Goal: Task Accomplishment & Management: Use online tool/utility

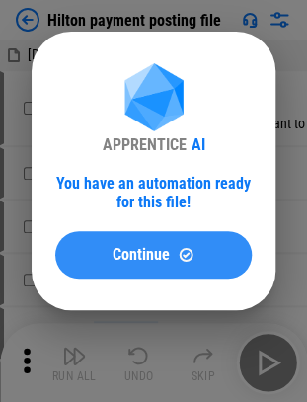
click at [101, 251] on div "Continue" at bounding box center [153, 254] width 149 height 17
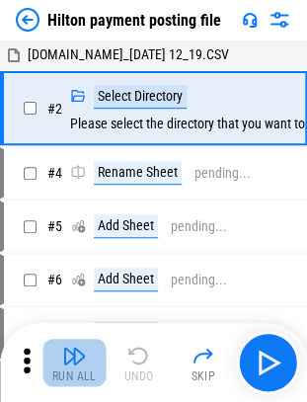
click at [55, 359] on button "Run All" at bounding box center [73, 361] width 63 height 47
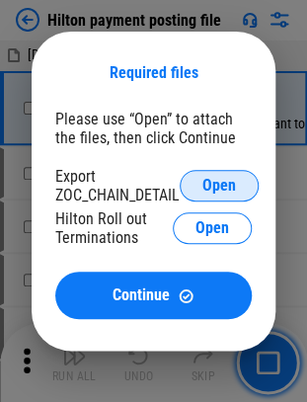
click at [203, 185] on span "Open" at bounding box center [219, 186] width 34 height 16
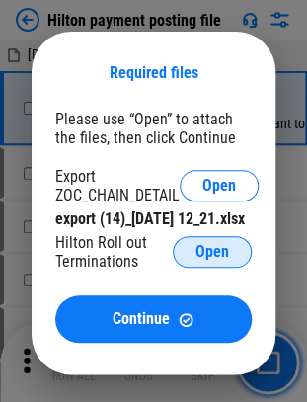
click at [195, 267] on button "Open" at bounding box center [212, 252] width 79 height 32
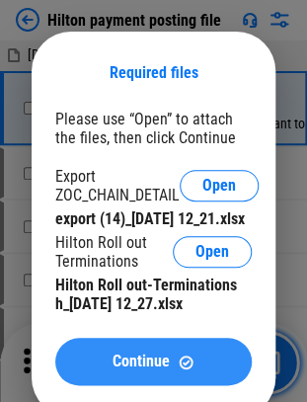
click at [91, 370] on div "Continue" at bounding box center [153, 361] width 149 height 17
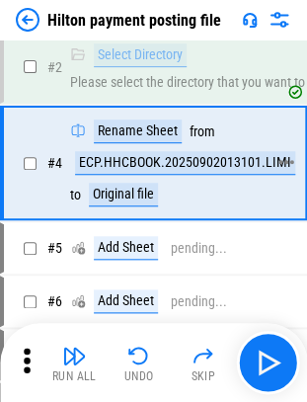
scroll to position [42, 0]
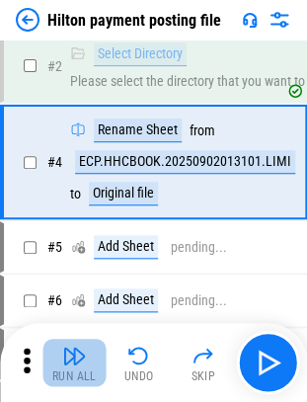
click at [81, 349] on img "button" at bounding box center [74, 355] width 24 height 24
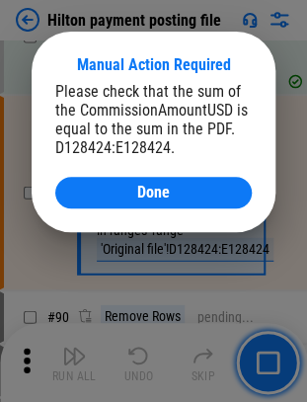
scroll to position [2327, 0]
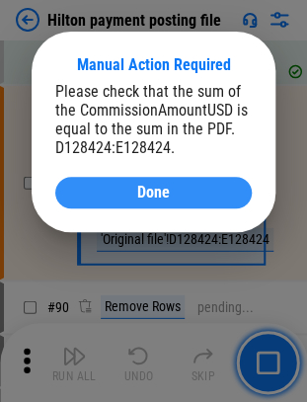
click at [148, 191] on span "Done" at bounding box center [153, 193] width 33 height 16
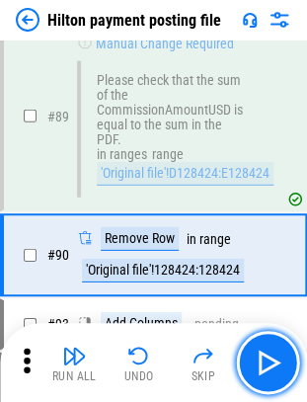
scroll to position [2464, 0]
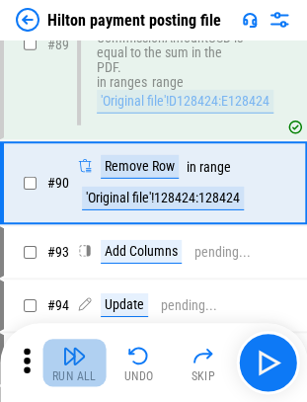
click at [67, 370] on div "Run All" at bounding box center [74, 376] width 44 height 12
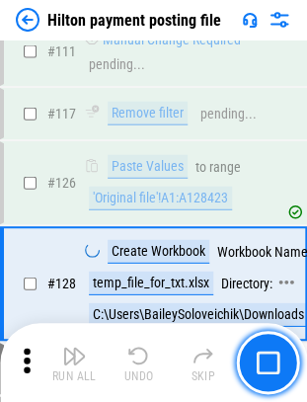
scroll to position [3276, 0]
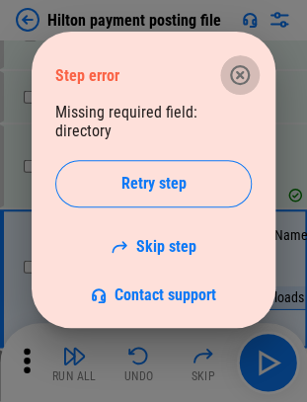
click at [238, 68] on icon "button" at bounding box center [240, 75] width 24 height 24
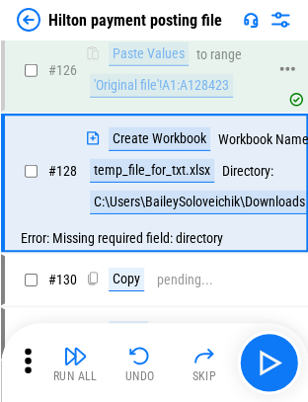
scroll to position [3372, 0]
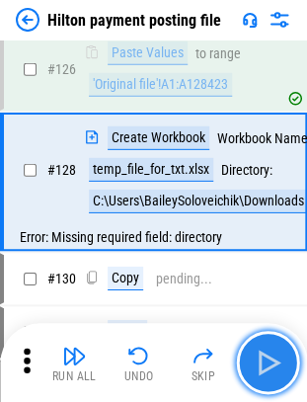
click at [274, 352] on img "button" at bounding box center [268, 362] width 32 height 32
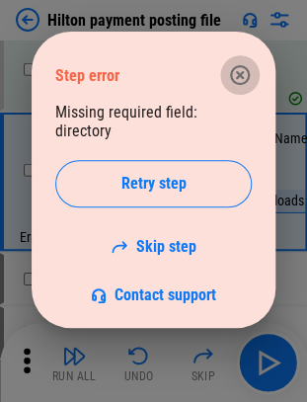
click at [236, 69] on icon "button" at bounding box center [240, 75] width 24 height 24
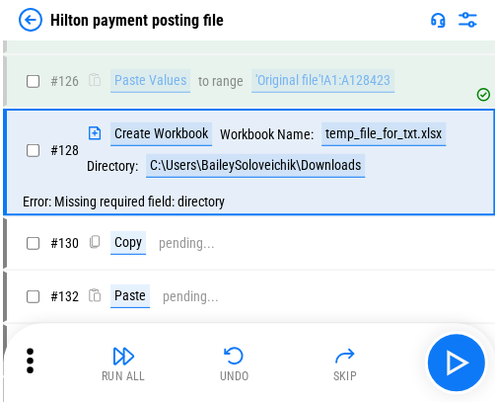
scroll to position [2423, 0]
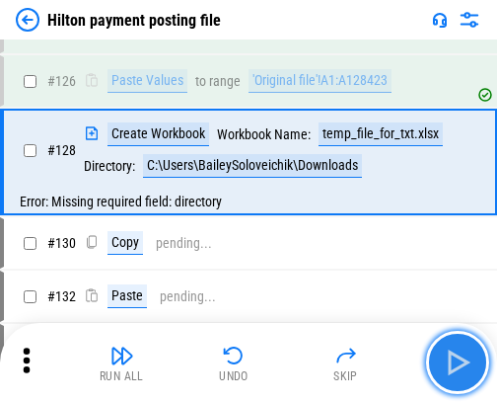
click at [321, 347] on img "button" at bounding box center [458, 362] width 32 height 32
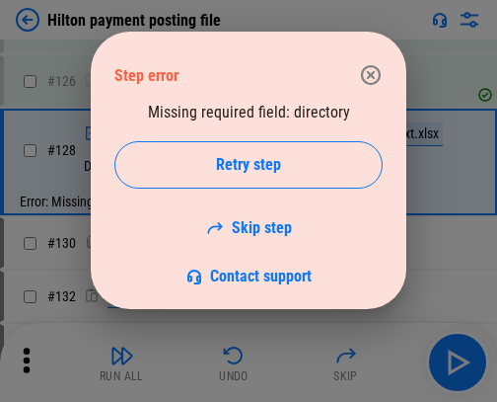
click at [321, 80] on icon "button" at bounding box center [371, 75] width 24 height 24
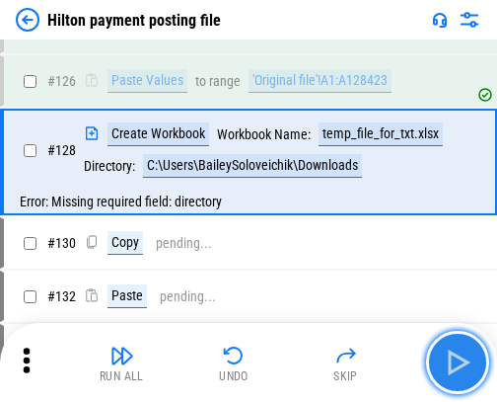
click at [321, 360] on img "button" at bounding box center [458, 362] width 32 height 32
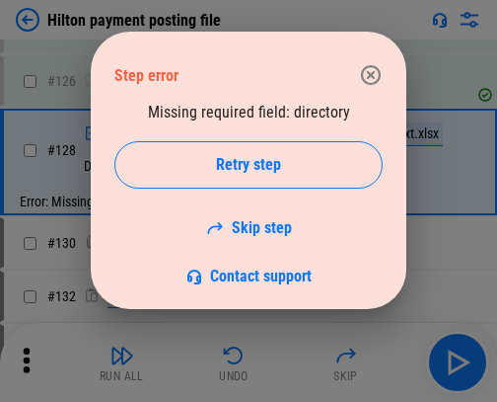
click at [321, 78] on icon "button" at bounding box center [371, 75] width 20 height 20
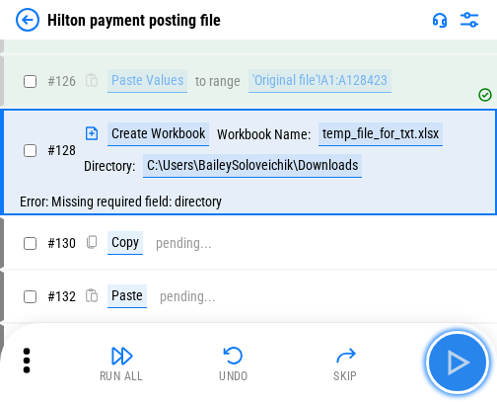
click at [321, 385] on button "button" at bounding box center [457, 362] width 63 height 63
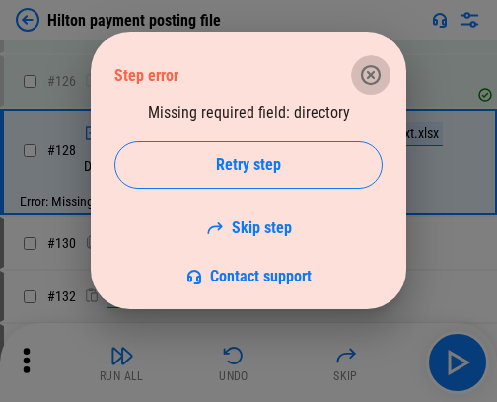
click at [321, 67] on icon "button" at bounding box center [371, 75] width 20 height 20
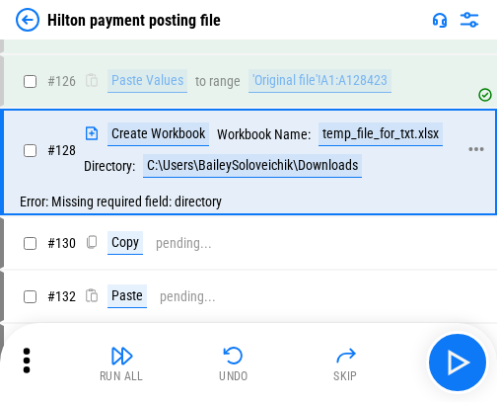
click at [185, 123] on div "Create Workbook" at bounding box center [159, 134] width 102 height 24
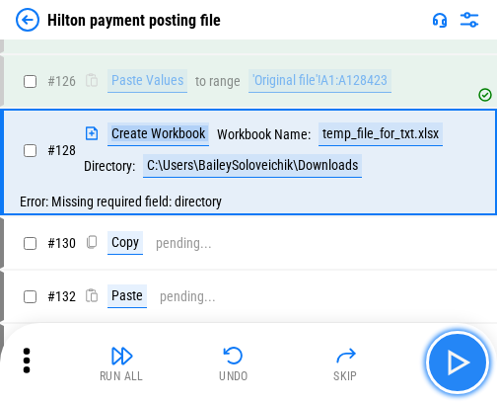
click at [321, 372] on img "button" at bounding box center [458, 362] width 32 height 32
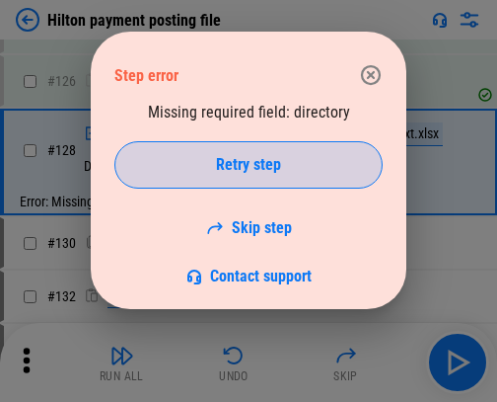
click at [289, 161] on div "Retry step" at bounding box center [248, 165] width 219 height 16
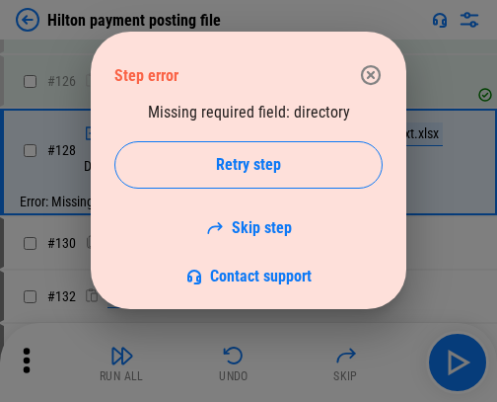
click at [321, 71] on icon "button" at bounding box center [371, 75] width 24 height 24
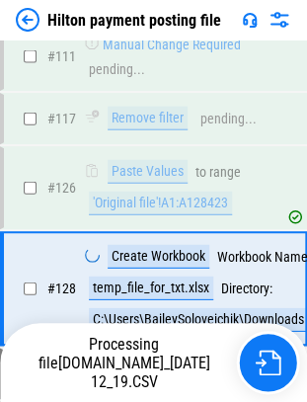
scroll to position [3354, 0]
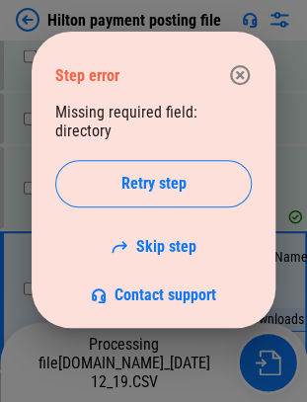
scroll to position [3366, 0]
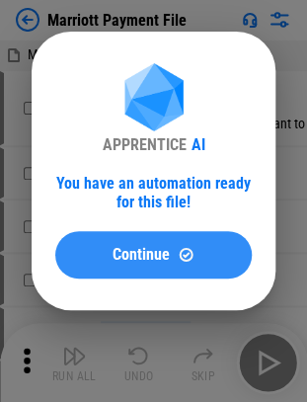
click at [160, 259] on span "Continue" at bounding box center [140, 255] width 57 height 16
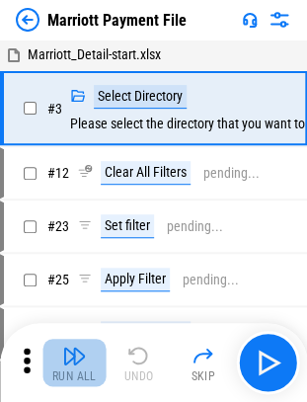
click at [87, 360] on button "Run All" at bounding box center [73, 361] width 63 height 47
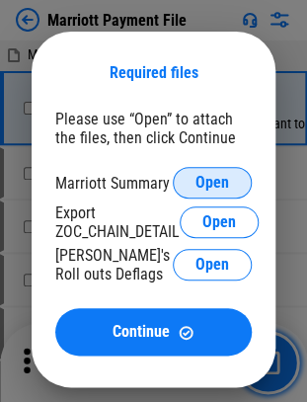
click at [215, 172] on button "Open" at bounding box center [212, 183] width 79 height 32
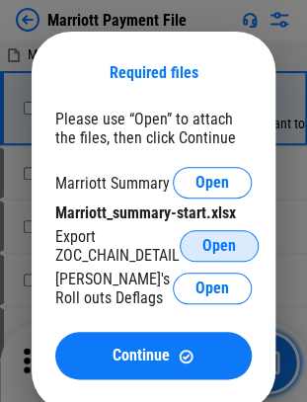
click at [223, 257] on button "Open" at bounding box center [219, 246] width 79 height 32
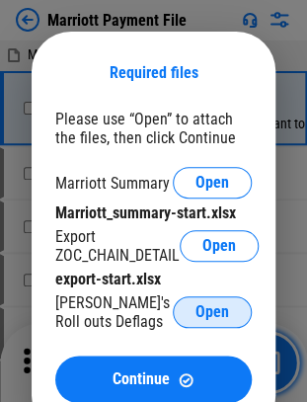
click at [189, 324] on button "Open" at bounding box center [212, 312] width 79 height 32
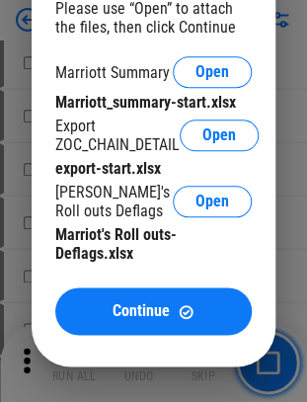
scroll to position [124, 0]
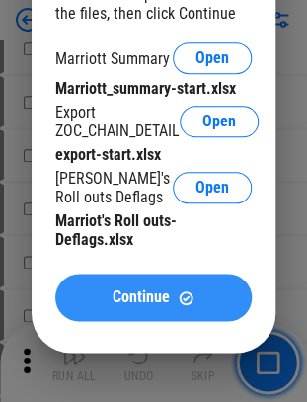
click at [143, 305] on span "Continue" at bounding box center [140, 297] width 57 height 16
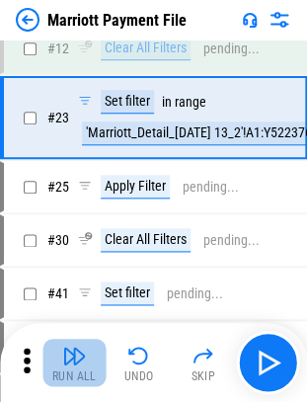
click at [75, 351] on img "button" at bounding box center [74, 355] width 24 height 24
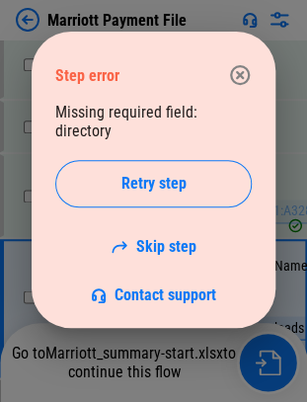
scroll to position [4845, 0]
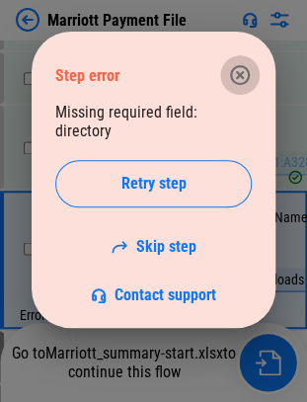
click at [235, 72] on icon "button" at bounding box center [240, 75] width 24 height 24
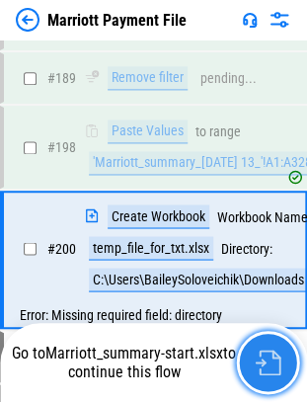
click at [276, 353] on img "button" at bounding box center [268, 362] width 26 height 26
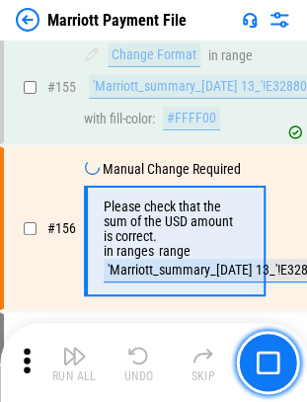
scroll to position [3560, 0]
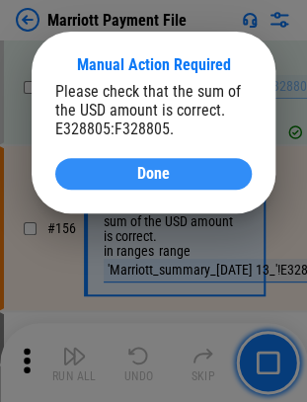
click at [174, 166] on button "Done" at bounding box center [153, 174] width 196 height 32
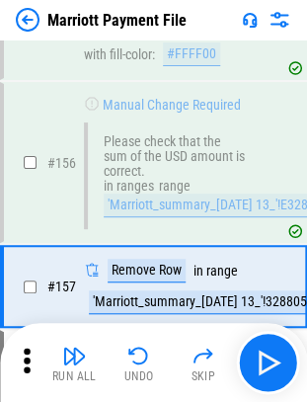
scroll to position [3682, 0]
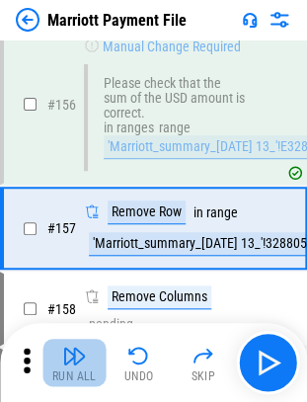
click at [76, 363] on img "button" at bounding box center [74, 355] width 24 height 24
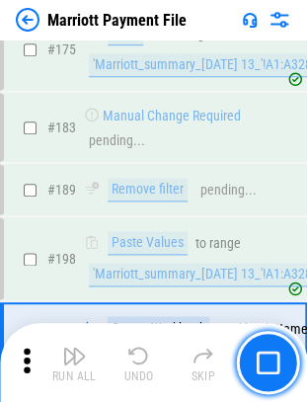
scroll to position [4807, 0]
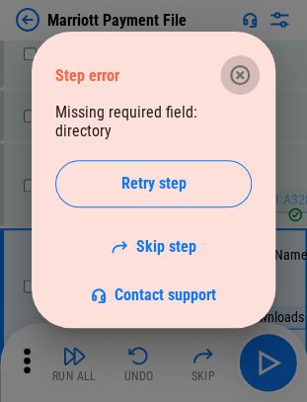
click at [240, 83] on icon "button" at bounding box center [240, 75] width 20 height 20
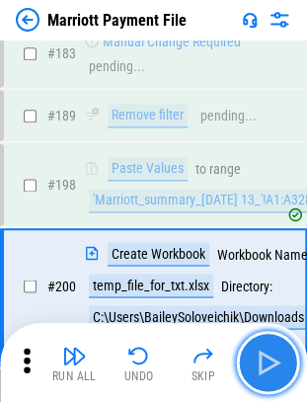
click at [259, 370] on img "button" at bounding box center [268, 362] width 32 height 32
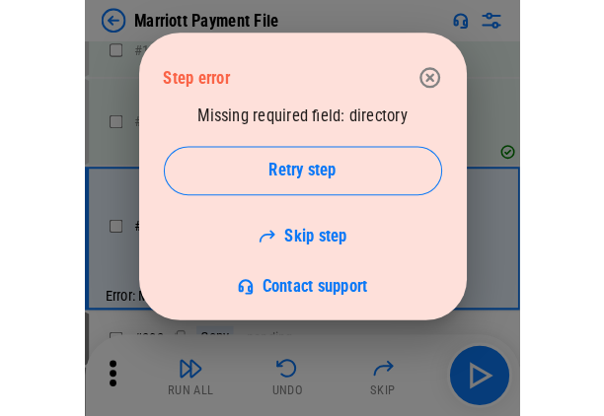
scroll to position [3287, 0]
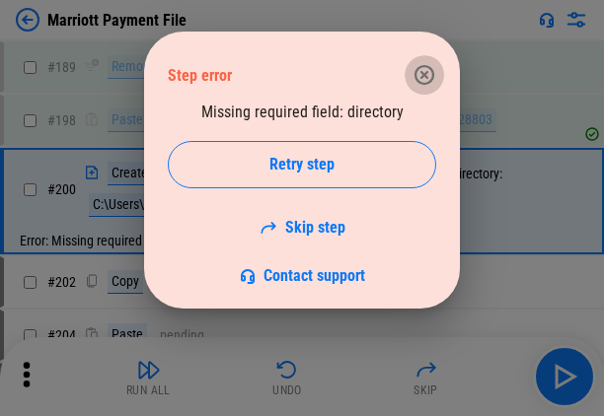
click at [321, 69] on icon "button" at bounding box center [424, 75] width 24 height 24
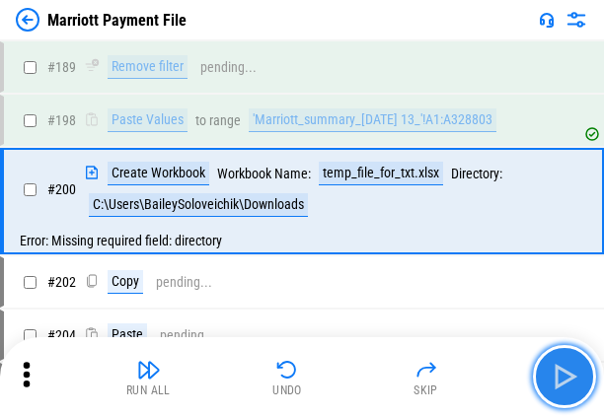
click at [321, 388] on img "button" at bounding box center [565, 377] width 32 height 32
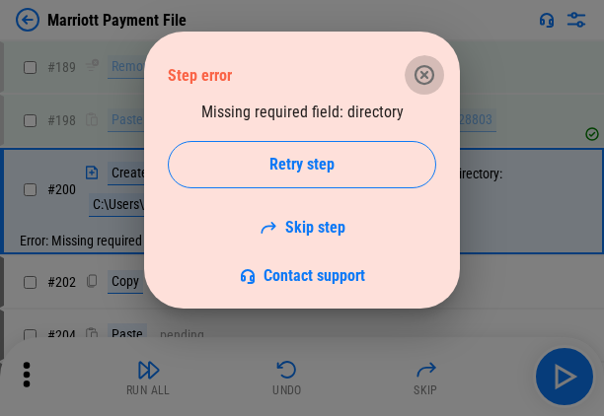
click at [321, 77] on icon "button" at bounding box center [424, 75] width 24 height 24
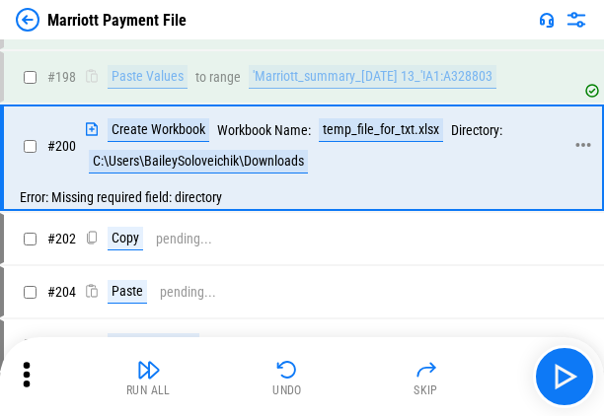
scroll to position [3333, 0]
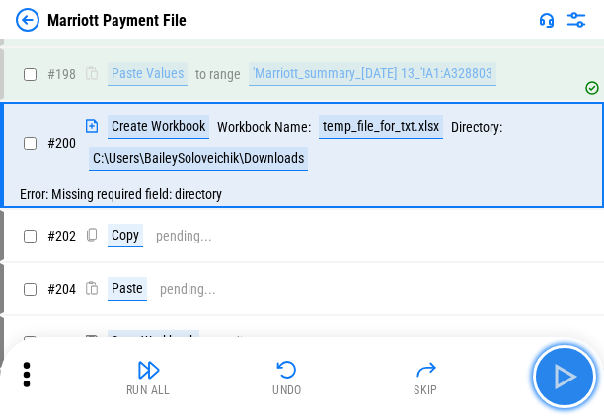
click at [321, 371] on img "button" at bounding box center [565, 377] width 32 height 32
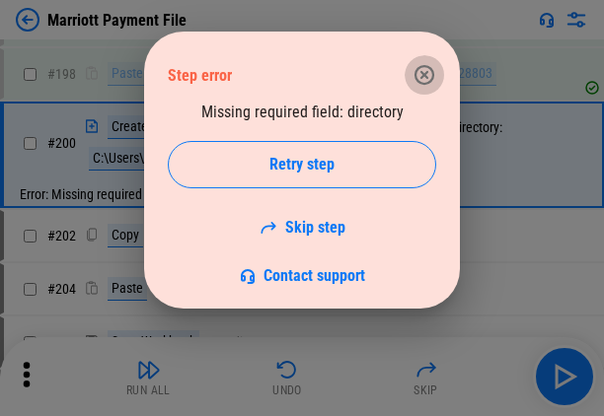
click at [321, 79] on icon "button" at bounding box center [424, 75] width 24 height 24
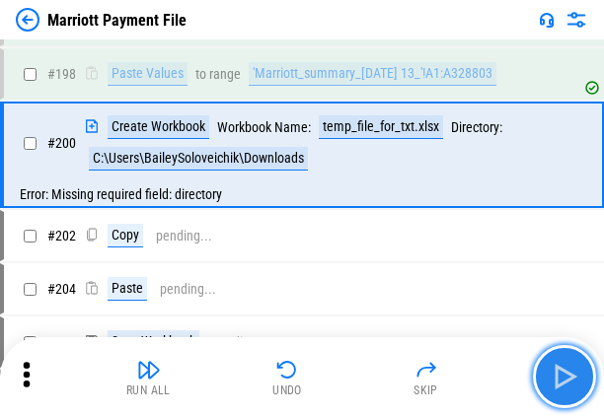
click at [321, 378] on img "button" at bounding box center [565, 377] width 32 height 32
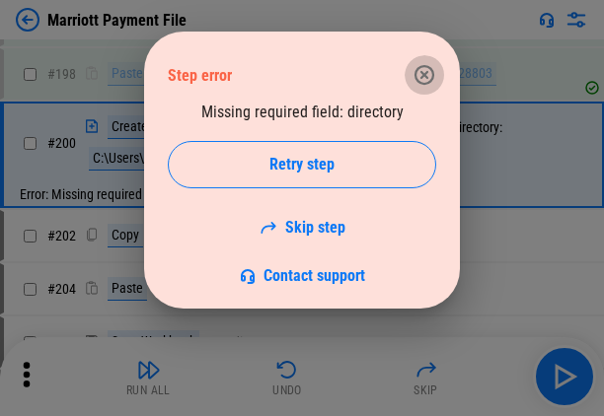
click at [321, 82] on icon "button" at bounding box center [424, 75] width 24 height 24
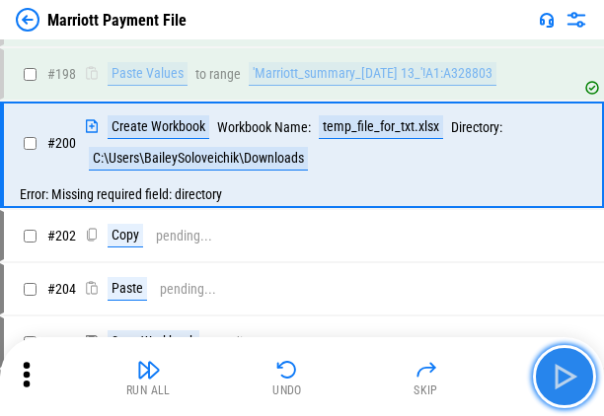
click at [321, 388] on img "button" at bounding box center [565, 377] width 32 height 32
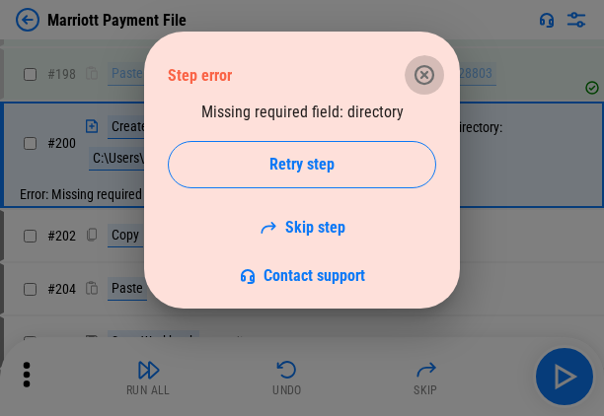
click at [321, 67] on icon "button" at bounding box center [424, 75] width 20 height 20
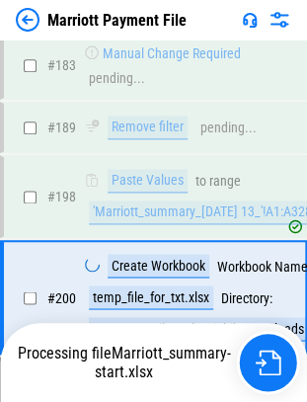
scroll to position [4833, 0]
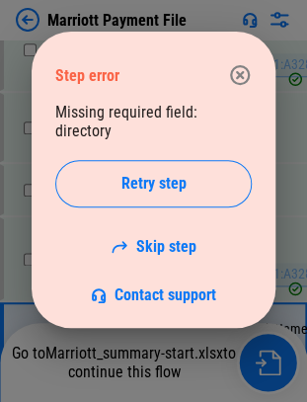
scroll to position [4845, 0]
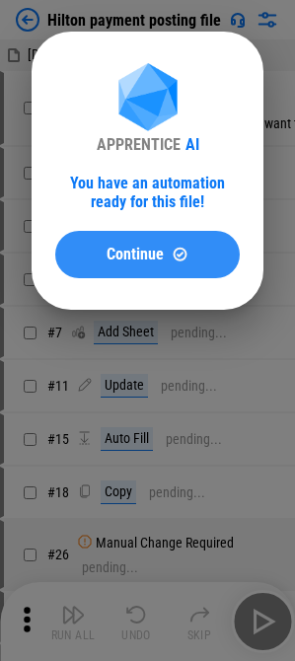
click at [180, 250] on img at bounding box center [180, 254] width 17 height 17
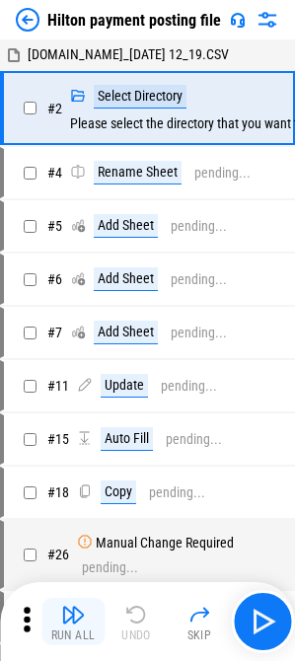
click at [71, 632] on div "Run All" at bounding box center [73, 636] width 44 height 12
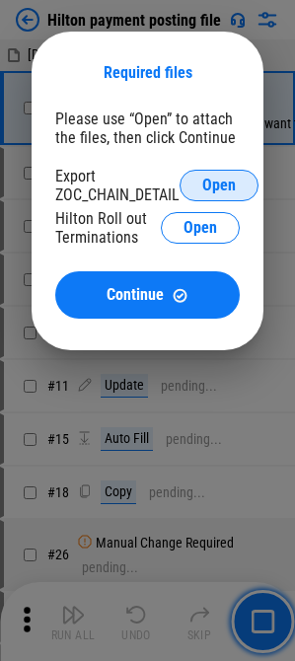
click at [207, 188] on span "Open" at bounding box center [219, 186] width 34 height 16
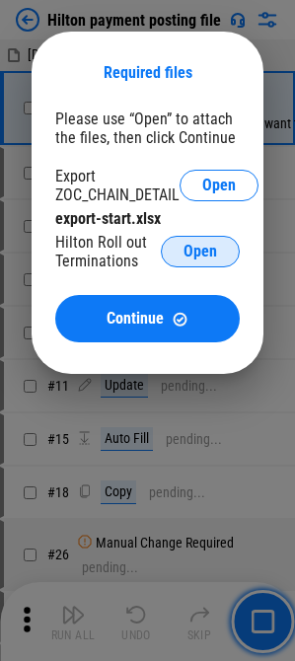
click at [208, 252] on span "Open" at bounding box center [201, 252] width 34 height 16
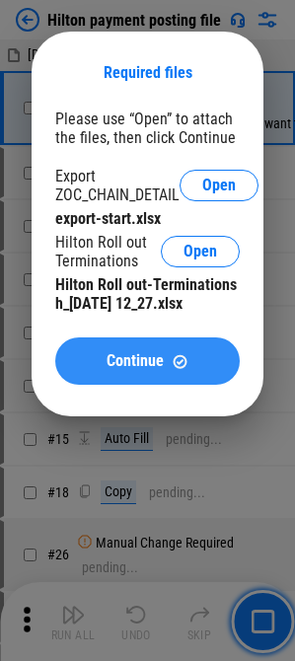
click at [127, 361] on span "Continue" at bounding box center [135, 361] width 57 height 16
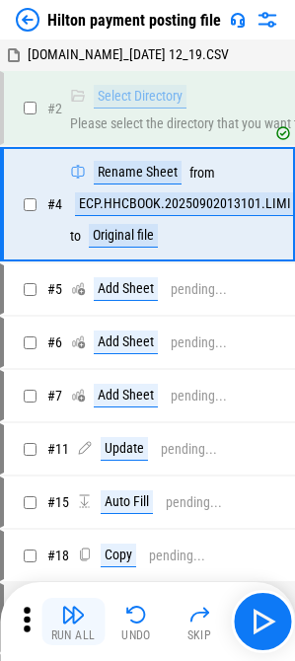
click at [64, 614] on img "button" at bounding box center [73, 615] width 24 height 24
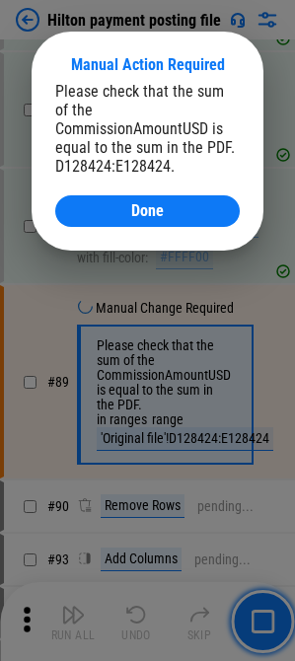
scroll to position [2292, 0]
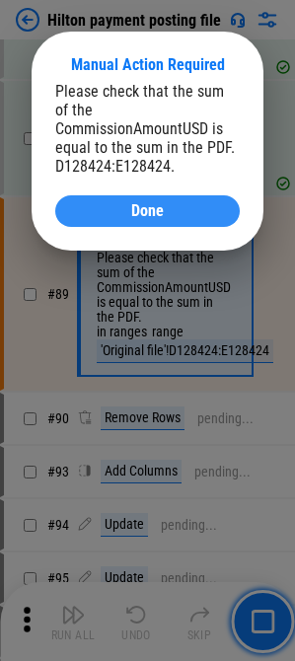
click at [192, 203] on div "Done" at bounding box center [147, 211] width 137 height 16
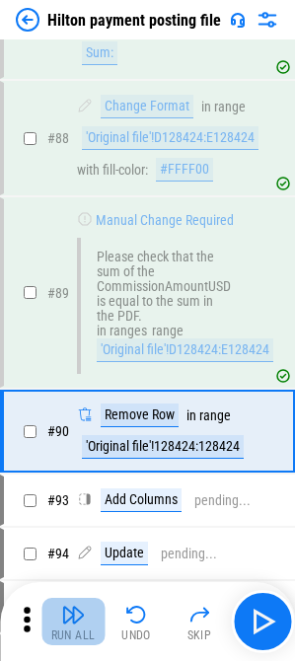
click at [83, 617] on img "button" at bounding box center [73, 615] width 24 height 24
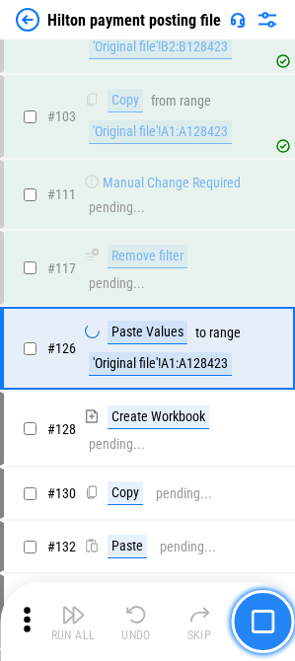
scroll to position [3247, 0]
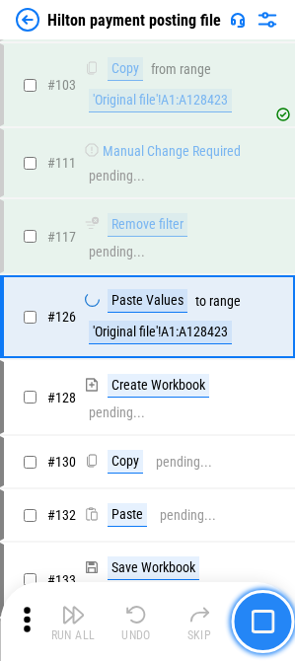
click at [263, 628] on img "button" at bounding box center [263, 622] width 24 height 24
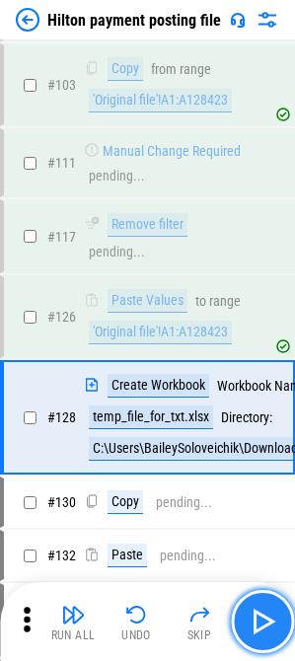
click at [259, 624] on img "button" at bounding box center [263, 622] width 32 height 32
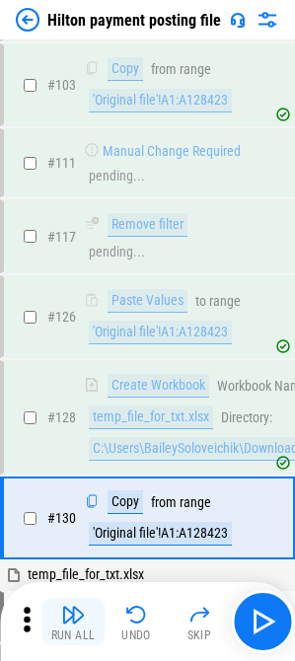
click at [75, 627] on button "Run All" at bounding box center [72, 621] width 63 height 47
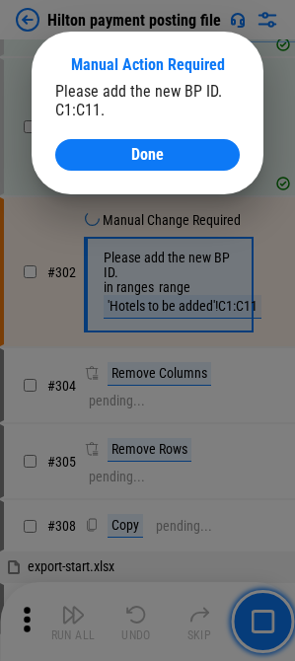
scroll to position [6756, 0]
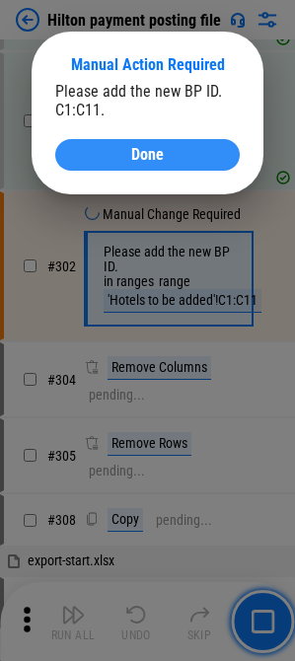
click at [128, 176] on div "Manual Action Required Please add the new BP ID. C1:C11. Done" at bounding box center [148, 113] width 232 height 163
click at [125, 165] on button "Done" at bounding box center [147, 155] width 185 height 32
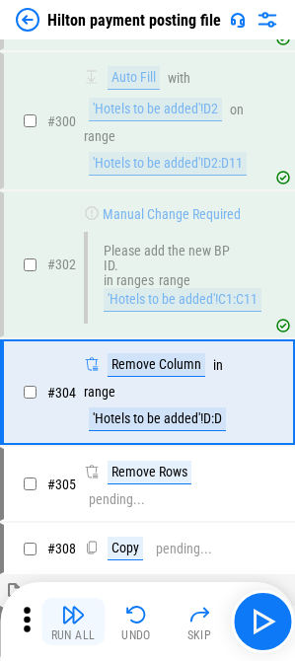
click at [83, 611] on img "button" at bounding box center [73, 615] width 24 height 24
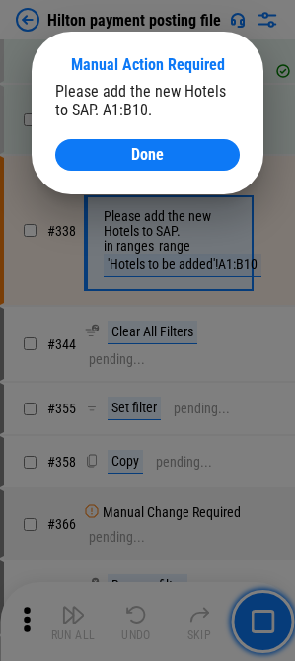
scroll to position [7687, 0]
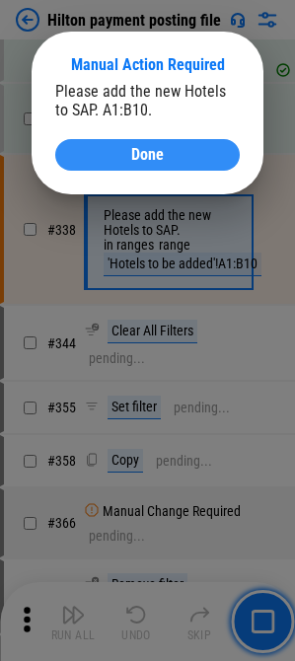
click at [147, 154] on span "Done" at bounding box center [147, 155] width 33 height 16
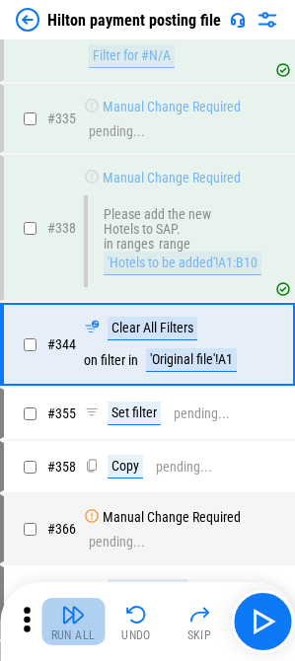
click at [92, 630] on div "Run All" at bounding box center [73, 636] width 44 height 12
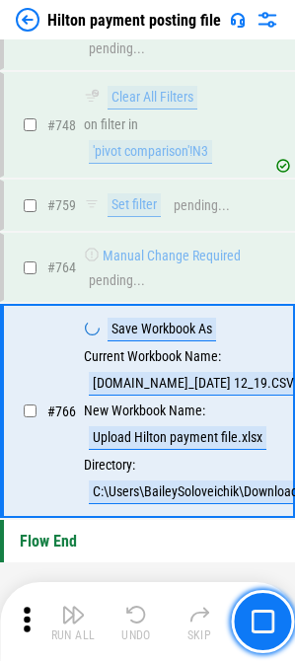
scroll to position [11929, 0]
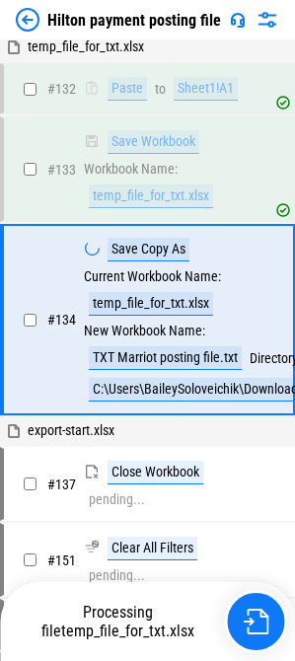
scroll to position [3778, 0]
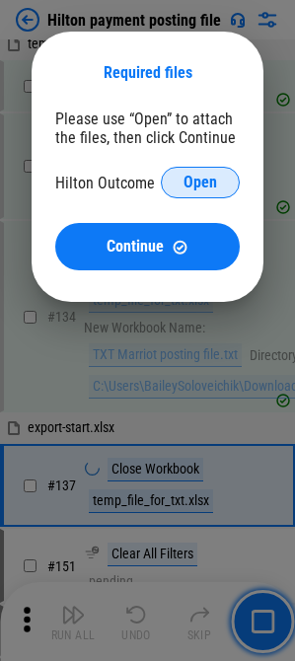
click at [218, 184] on button "Open" at bounding box center [200, 183] width 79 height 32
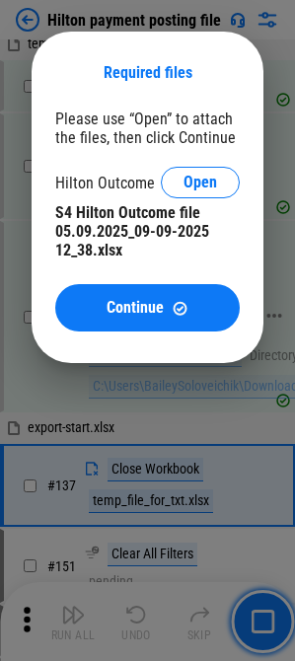
click at [160, 318] on button "Continue" at bounding box center [147, 307] width 185 height 47
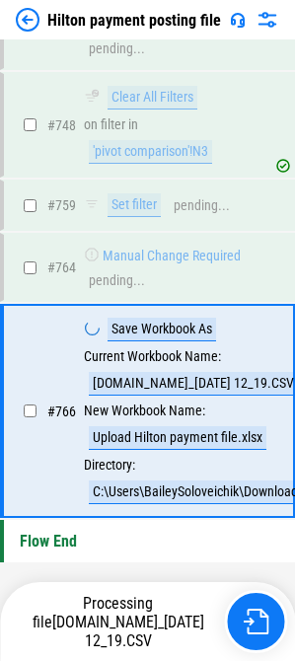
scroll to position [11929, 0]
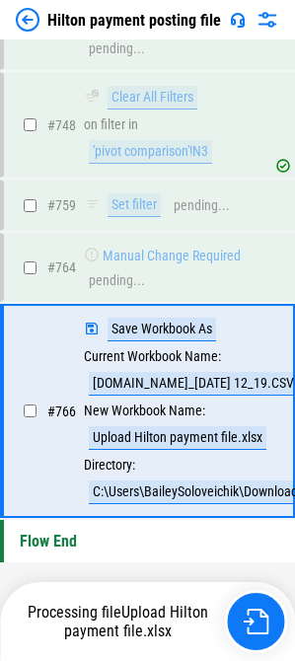
scroll to position [11929, 0]
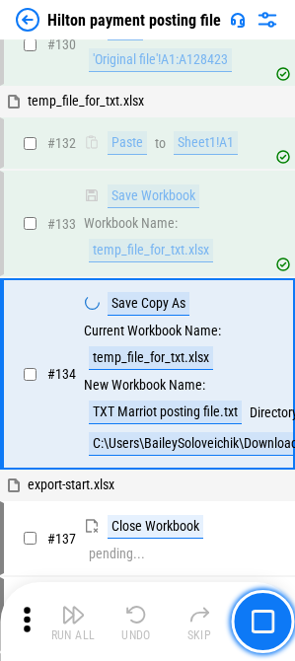
scroll to position [3778, 0]
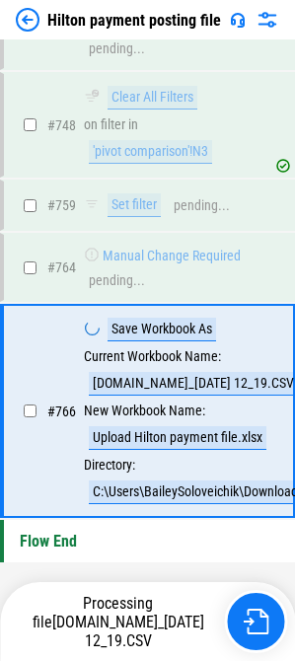
scroll to position [11929, 0]
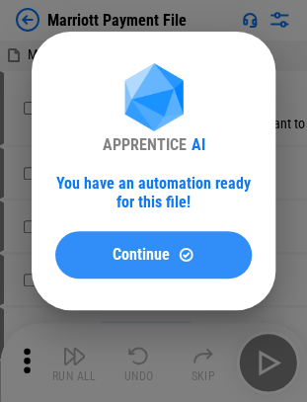
click at [118, 256] on span "Continue" at bounding box center [140, 255] width 57 height 16
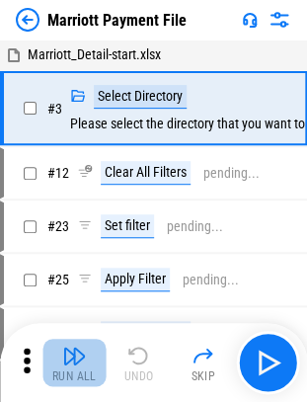
click at [81, 352] on img "button" at bounding box center [74, 355] width 24 height 24
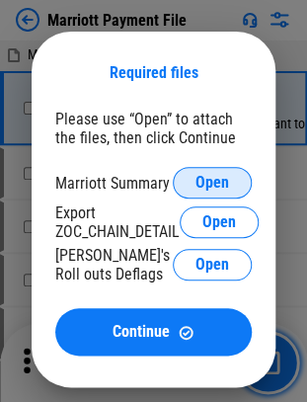
click at [223, 186] on span "Open" at bounding box center [212, 183] width 34 height 16
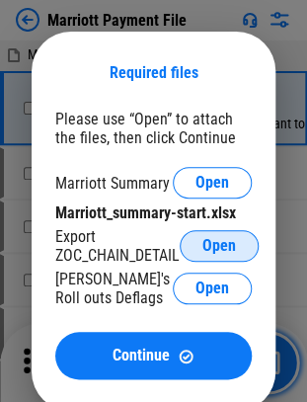
click at [241, 256] on button "Open" at bounding box center [219, 246] width 79 height 32
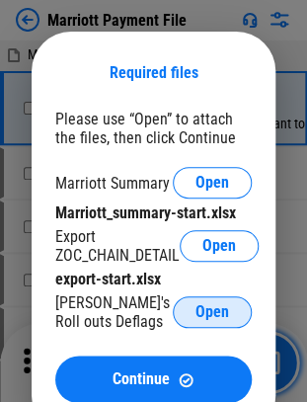
click at [201, 311] on span "Open" at bounding box center [212, 312] width 34 height 16
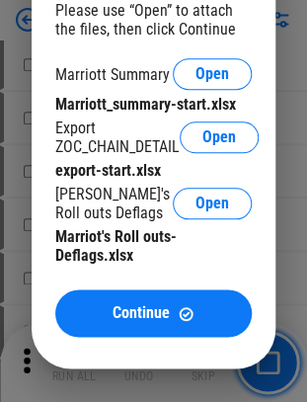
scroll to position [197, 0]
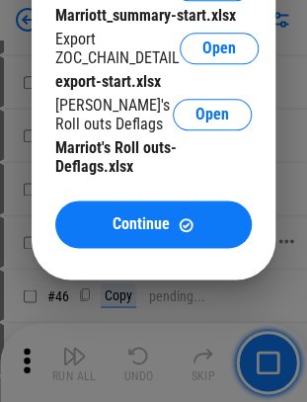
click at [124, 240] on button "Continue" at bounding box center [153, 223] width 196 height 47
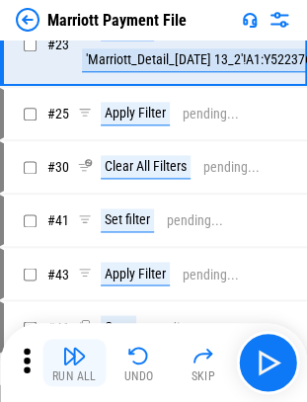
click at [81, 356] on img "button" at bounding box center [74, 355] width 24 height 24
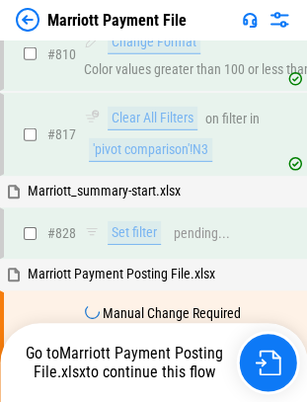
scroll to position [14456, 0]
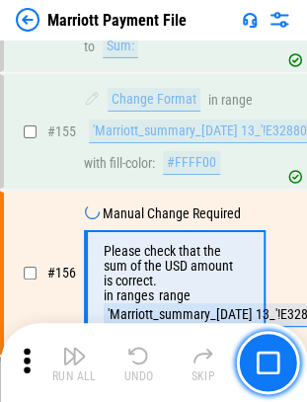
scroll to position [3560, 0]
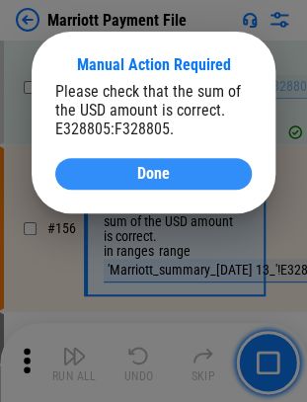
click at [128, 185] on button "Done" at bounding box center [153, 174] width 196 height 32
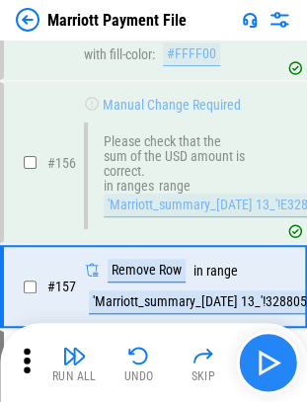
scroll to position [3682, 0]
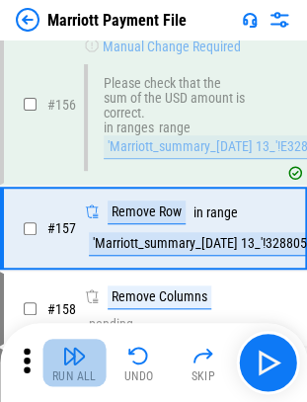
click at [85, 357] on img "button" at bounding box center [74, 355] width 24 height 24
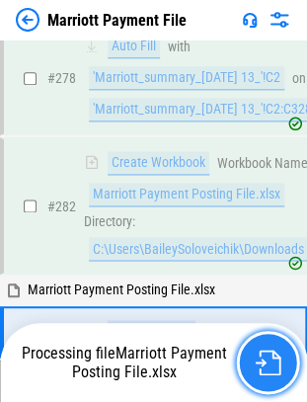
scroll to position [6706, 0]
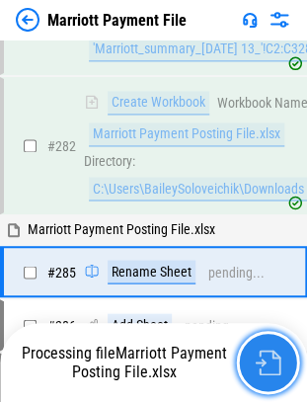
click at [262, 354] on img "button" at bounding box center [268, 362] width 26 height 26
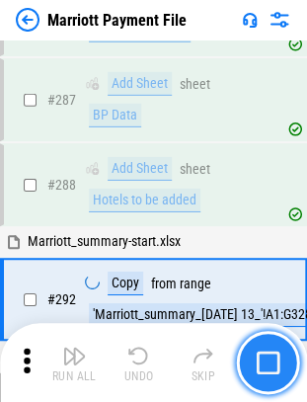
scroll to position [7104, 0]
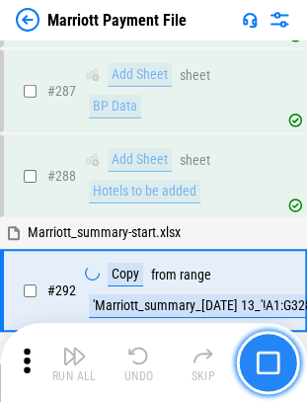
click at [270, 365] on img "button" at bounding box center [268, 362] width 24 height 24
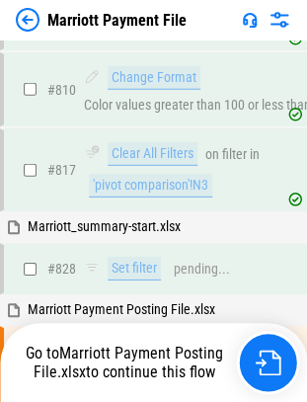
scroll to position [14456, 0]
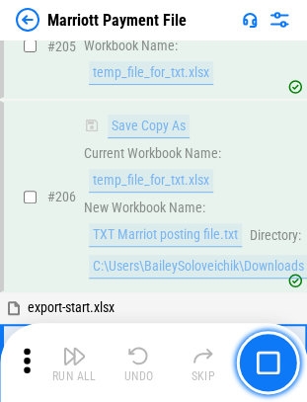
scroll to position [5572, 0]
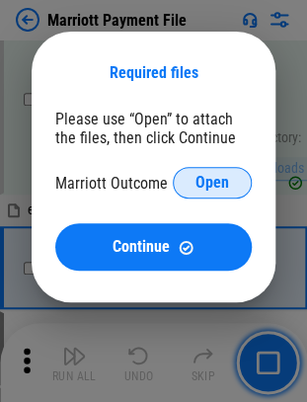
click at [210, 189] on span "Open" at bounding box center [212, 183] width 34 height 16
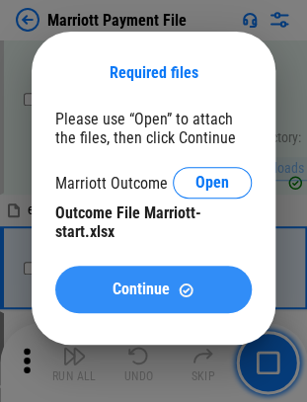
click at [132, 297] on span "Continue" at bounding box center [140, 289] width 57 height 16
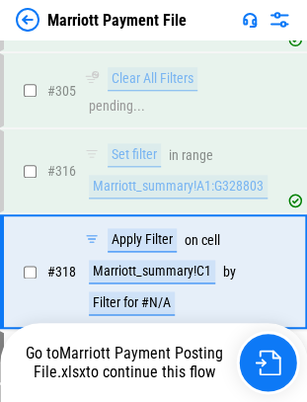
scroll to position [7493, 0]
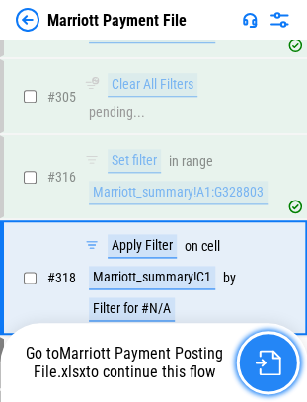
click at [262, 353] on img "button" at bounding box center [268, 362] width 26 height 26
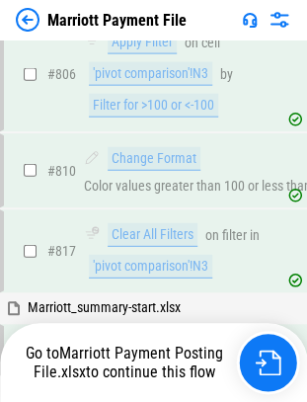
scroll to position [14456, 0]
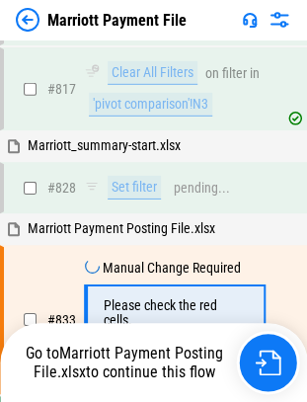
scroll to position [14456, 0]
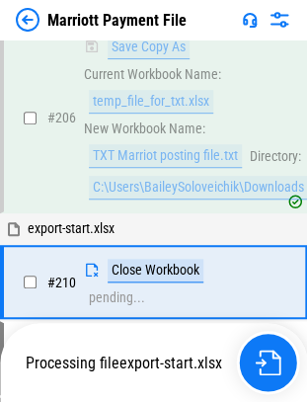
scroll to position [5572, 0]
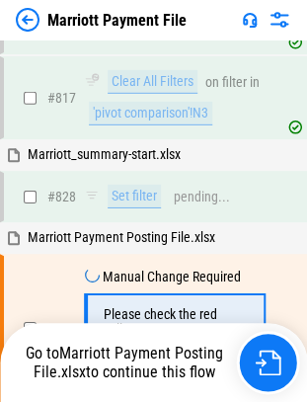
scroll to position [14456, 0]
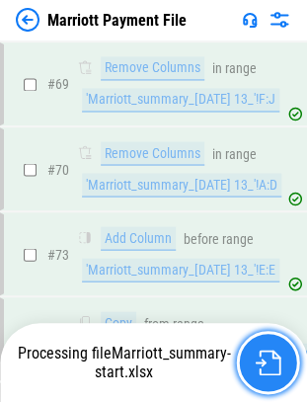
drag, startPoint x: 276, startPoint y: 393, endPoint x: 266, endPoint y: 379, distance: 17.0
click at [266, 379] on button "button" at bounding box center [267, 362] width 63 height 63
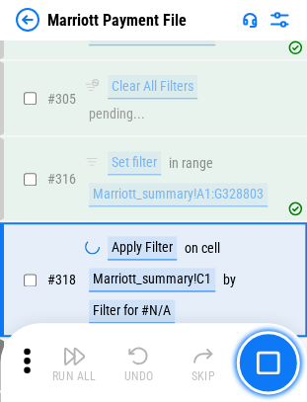
scroll to position [7493, 0]
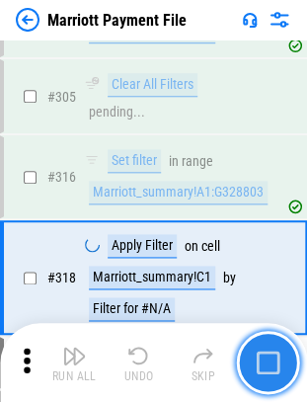
click at [265, 363] on img "button" at bounding box center [268, 362] width 24 height 24
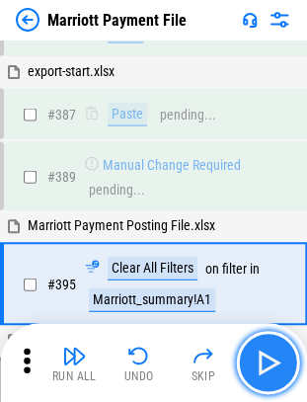
scroll to position [8706, 0]
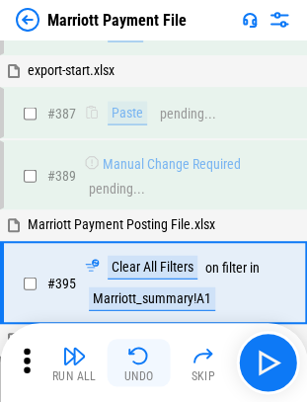
click at [140, 376] on div "Undo" at bounding box center [139, 376] width 30 height 12
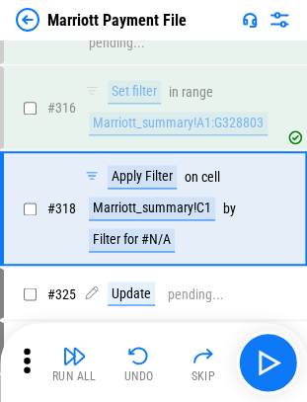
scroll to position [7493, 0]
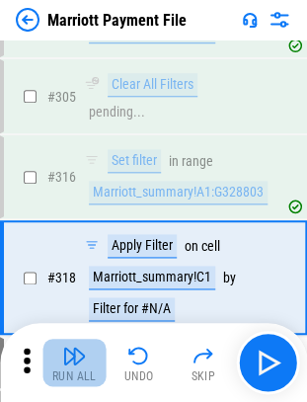
click at [69, 370] on div "Run All" at bounding box center [74, 376] width 44 height 12
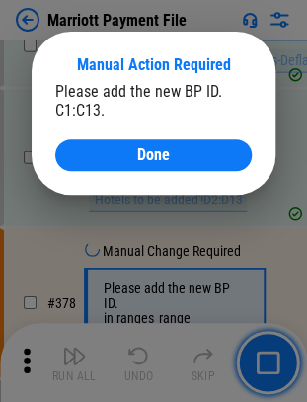
scroll to position [8817, 0]
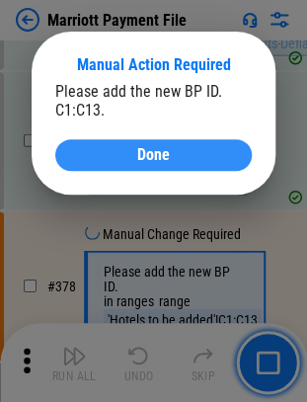
click at [207, 166] on button "Done" at bounding box center [153, 155] width 196 height 32
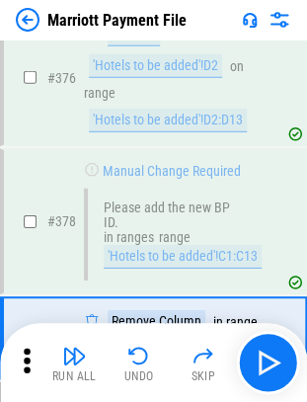
scroll to position [8931, 0]
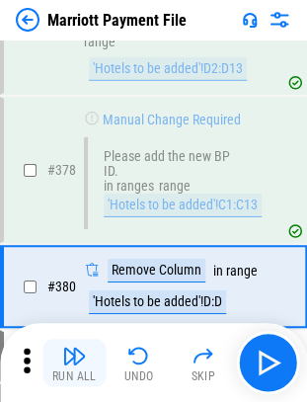
click at [80, 348] on img "button" at bounding box center [74, 355] width 24 height 24
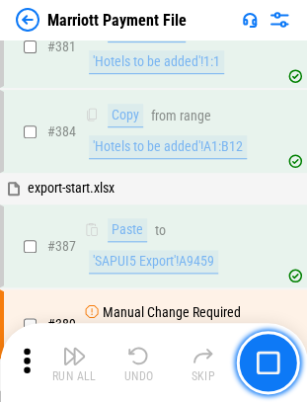
scroll to position [9291, 0]
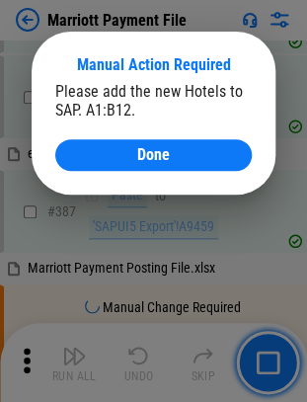
click at [115, 176] on div "Manual Action Required Please add the new Hotels to SAP. A1:B12. Done" at bounding box center [154, 113] width 244 height 163
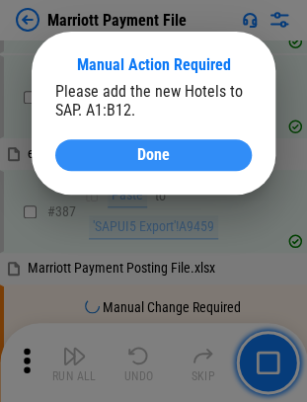
click at [122, 159] on div "Done" at bounding box center [153, 155] width 149 height 16
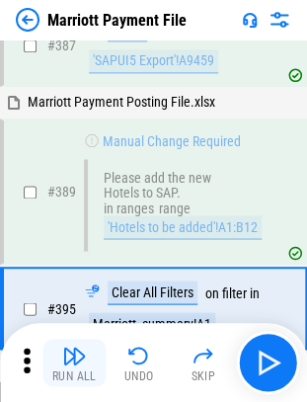
scroll to position [9475, 0]
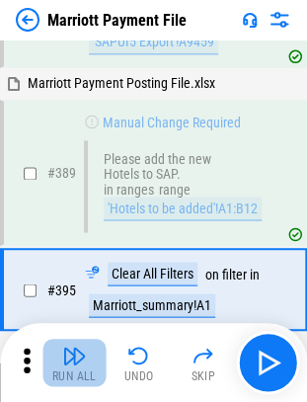
click at [85, 361] on img "button" at bounding box center [74, 355] width 24 height 24
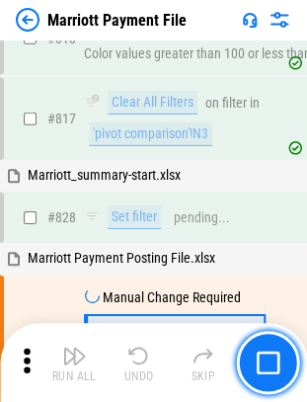
scroll to position [14456, 0]
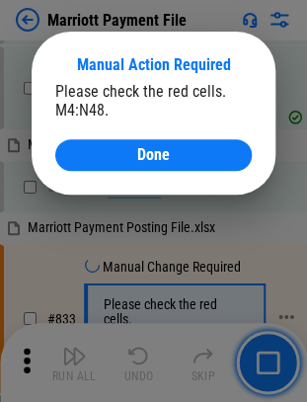
drag, startPoint x: 144, startPoint y: 156, endPoint x: 136, endPoint y: 170, distance: 15.9
click at [144, 156] on span "Done" at bounding box center [153, 155] width 33 height 16
